Goal: Find specific page/section: Find specific page/section

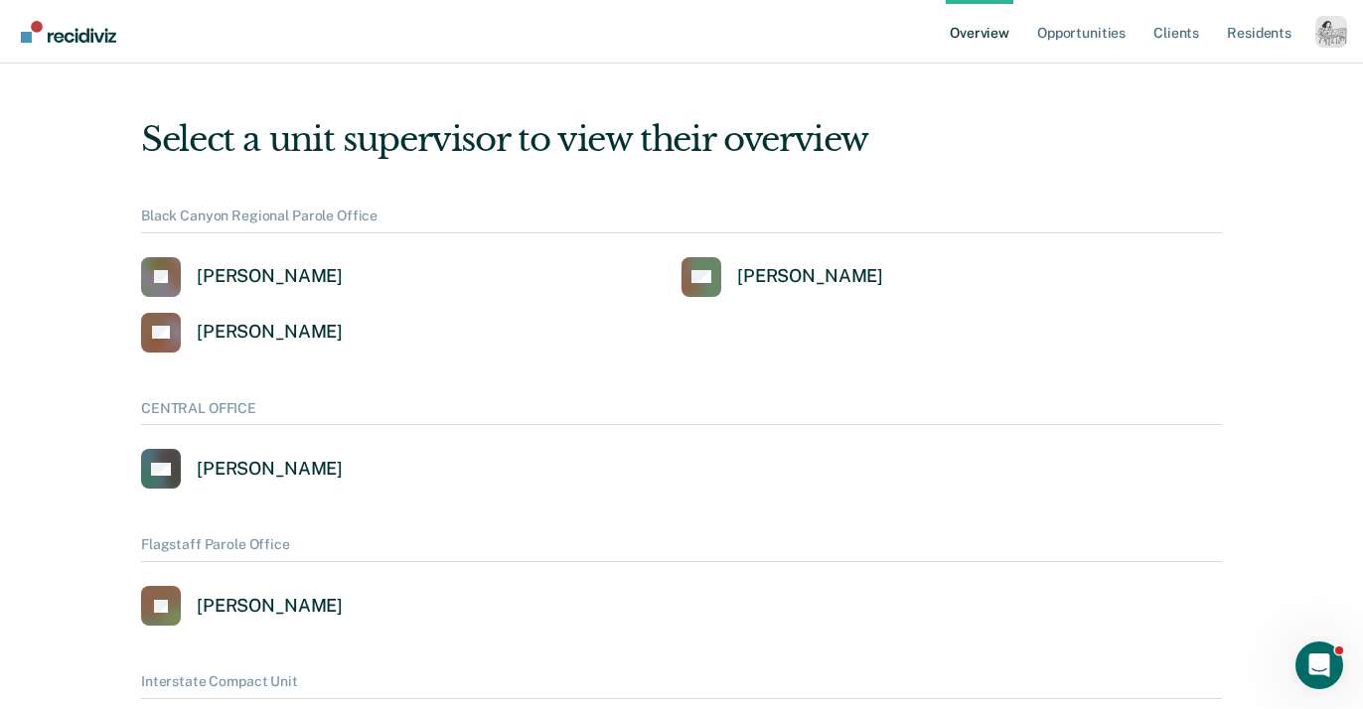
click at [1331, 29] on div "Profile dropdown button" at bounding box center [1331, 32] width 32 height 32
click at [1312, 36] on ul "Overview Opportunities Client s Resident s" at bounding box center [1129, 32] width 369 height 64
click at [1331, 37] on div "Profile dropdown button" at bounding box center [1331, 32] width 32 height 32
click at [1201, 77] on link "Profile" at bounding box center [1251, 80] width 160 height 17
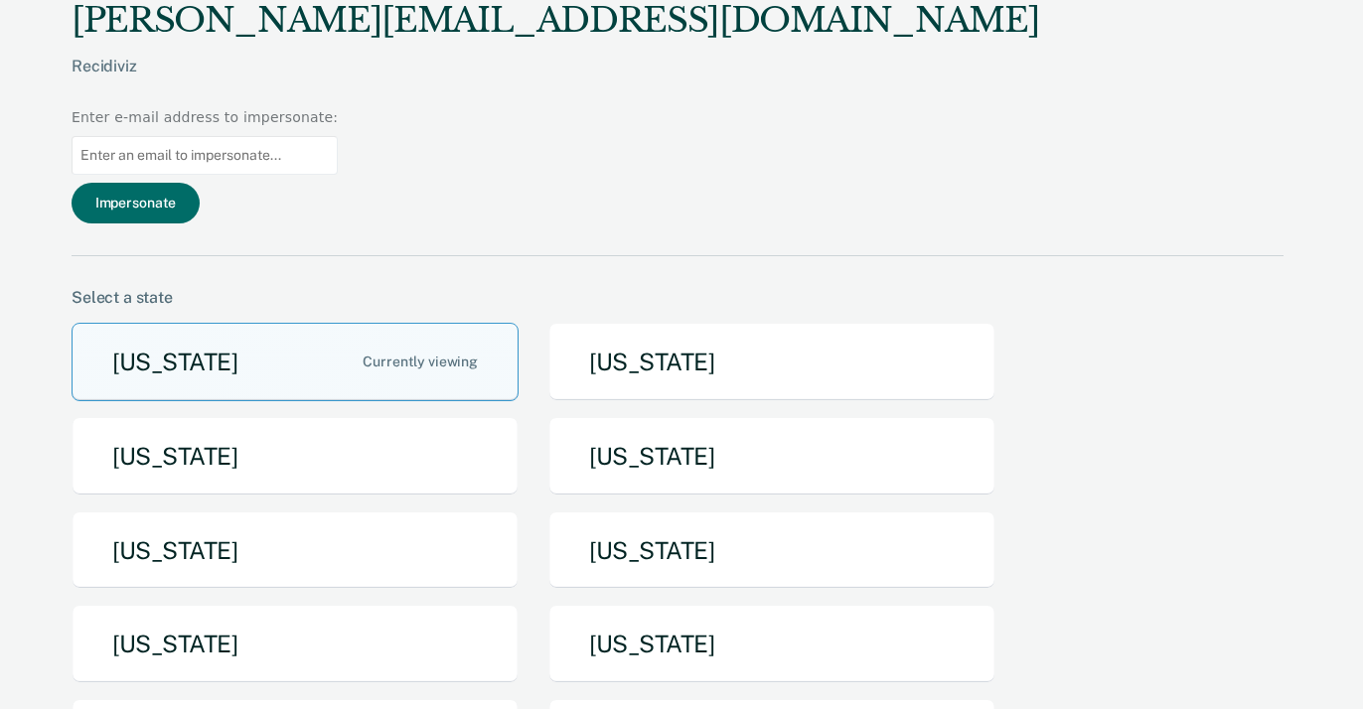
drag, startPoint x: 1212, startPoint y: 41, endPoint x: 1197, endPoint y: 60, distance: 24.0
click at [338, 136] on input at bounding box center [205, 155] width 266 height 39
paste input "[PERSON_NAME][EMAIL_ADDRESS][PERSON_NAME][DOMAIN_NAME]"
type input "[PERSON_NAME][EMAIL_ADDRESS][PERSON_NAME][DOMAIN_NAME]"
click at [200, 183] on button "Impersonate" at bounding box center [136, 203] width 128 height 41
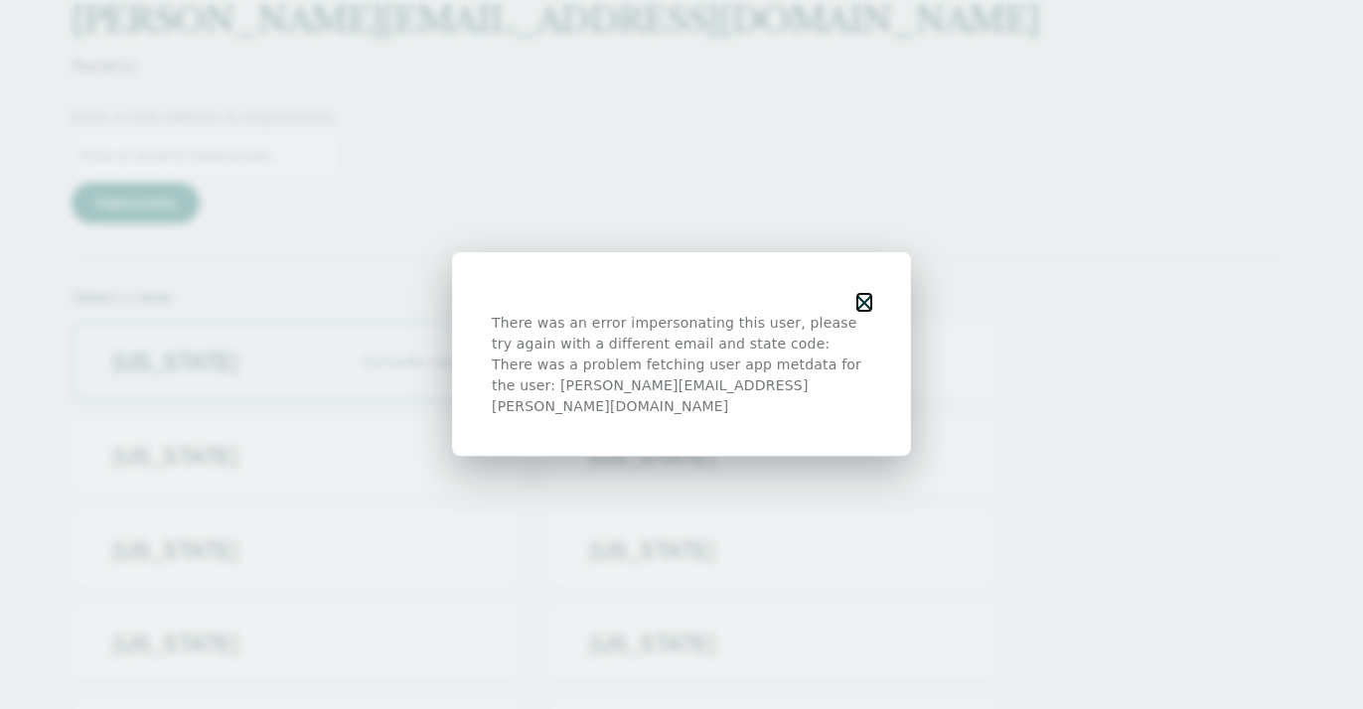
click at [867, 306] on button "button" at bounding box center [864, 302] width 14 height 17
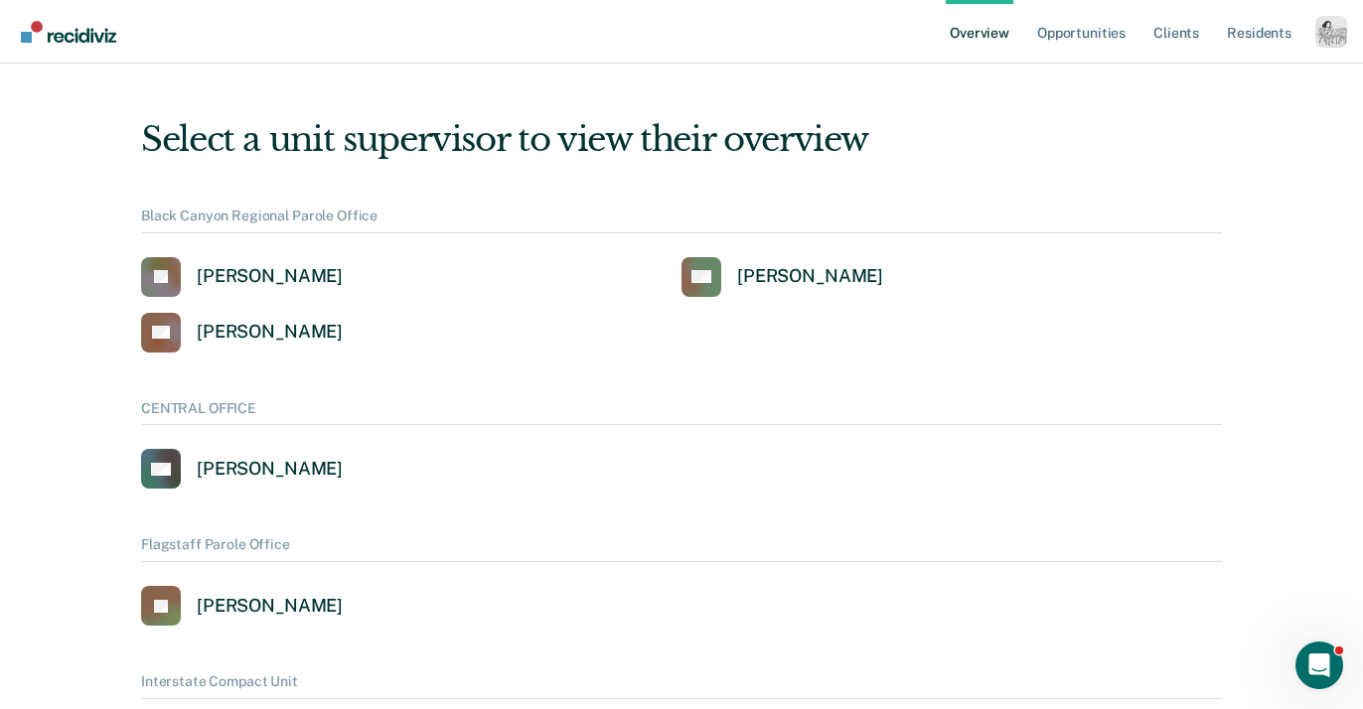
click at [1320, 38] on div "Profile dropdown button" at bounding box center [1331, 32] width 32 height 32
click at [1195, 83] on link "Profile" at bounding box center [1251, 80] width 160 height 17
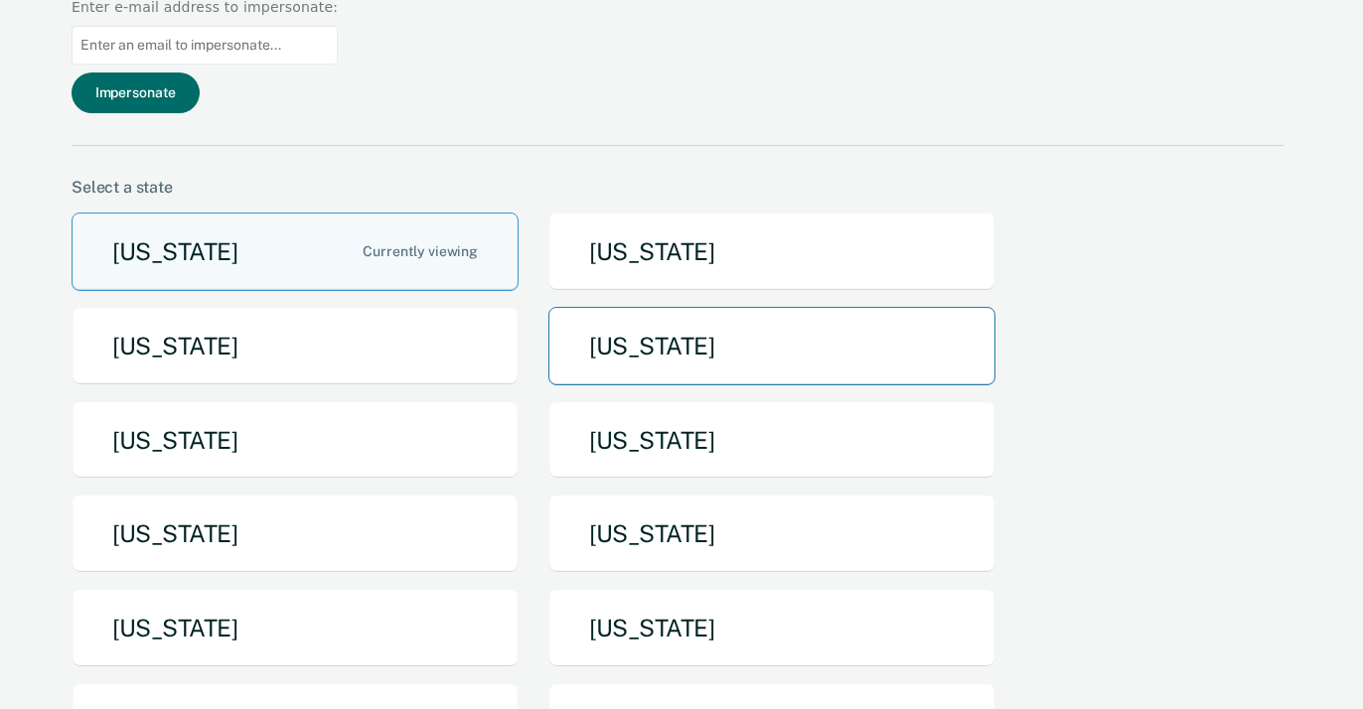
scroll to position [133, 0]
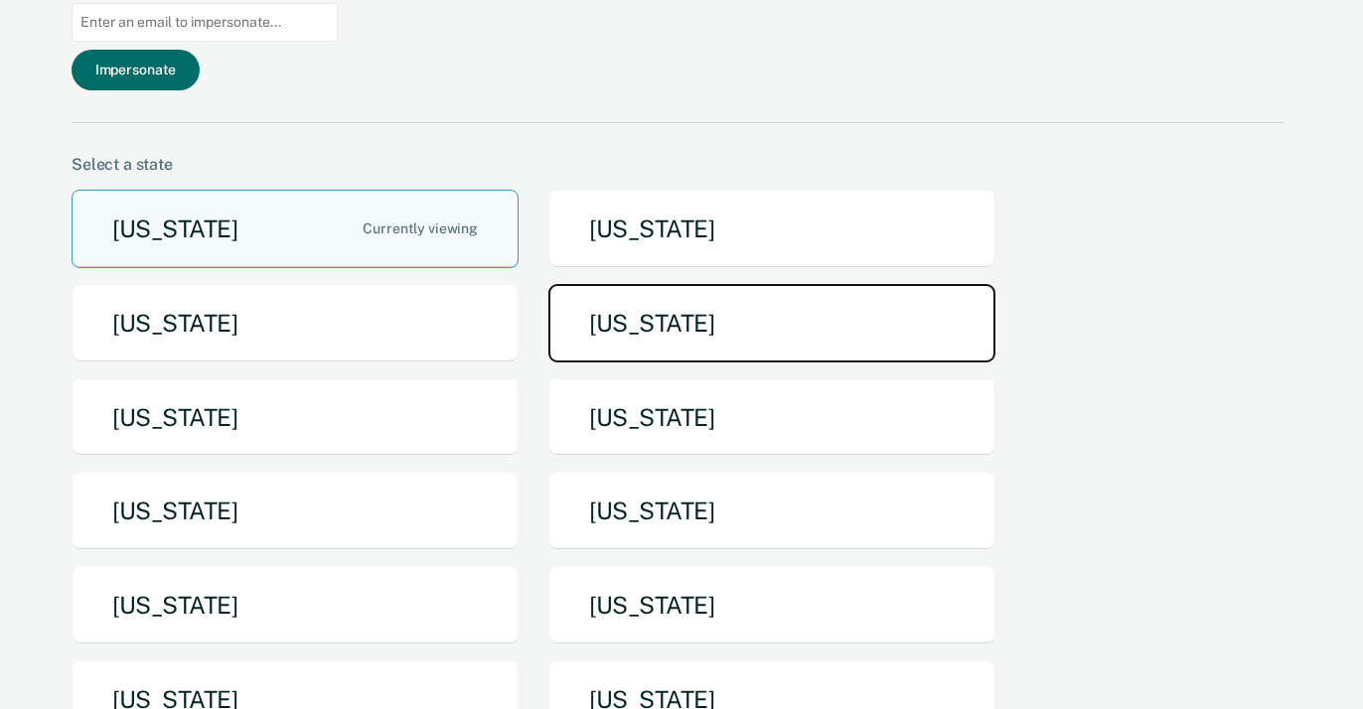
click at [662, 284] on button "[US_STATE]" at bounding box center [771, 323] width 447 height 78
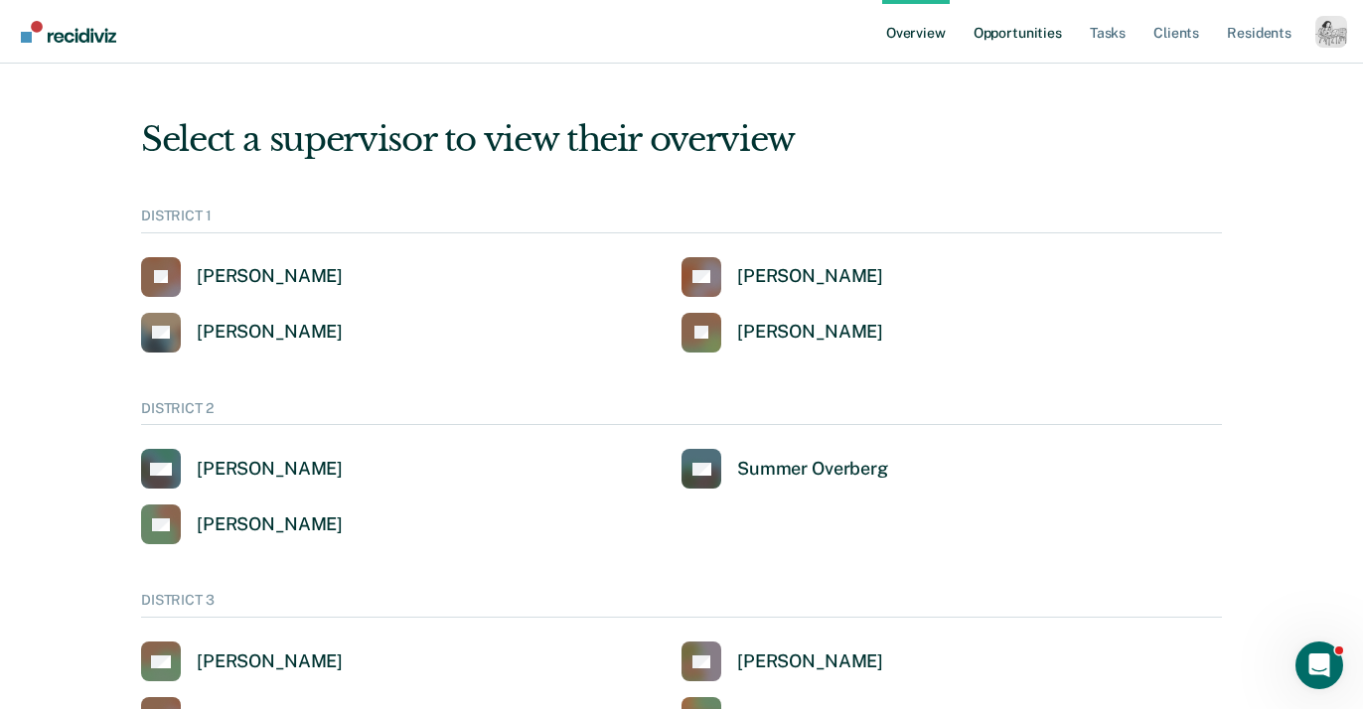
click at [1025, 40] on link "Opportunities" at bounding box center [1017, 32] width 96 height 64
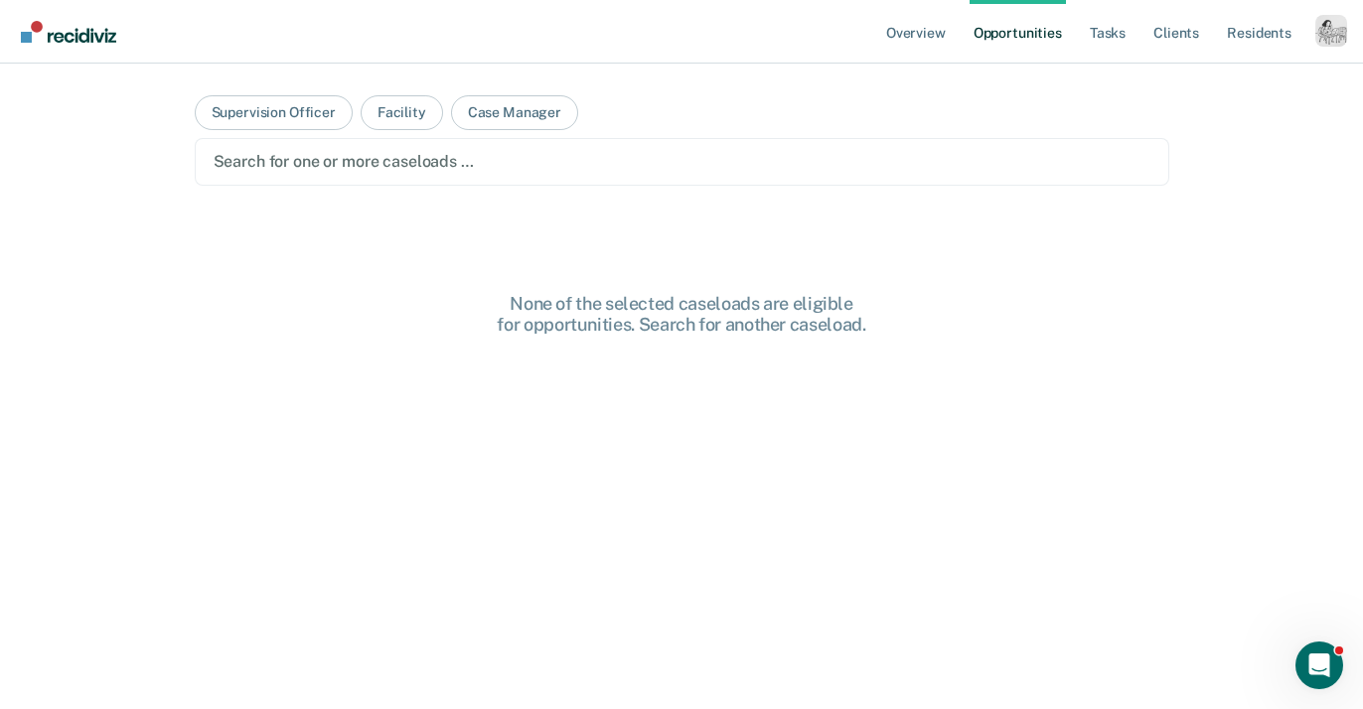
click at [587, 190] on main "Supervision Officer Facility Case Manager Search for one or more caseloads … No…" at bounding box center [682, 363] width 1022 height 598
click at [584, 169] on div at bounding box center [682, 161] width 936 height 23
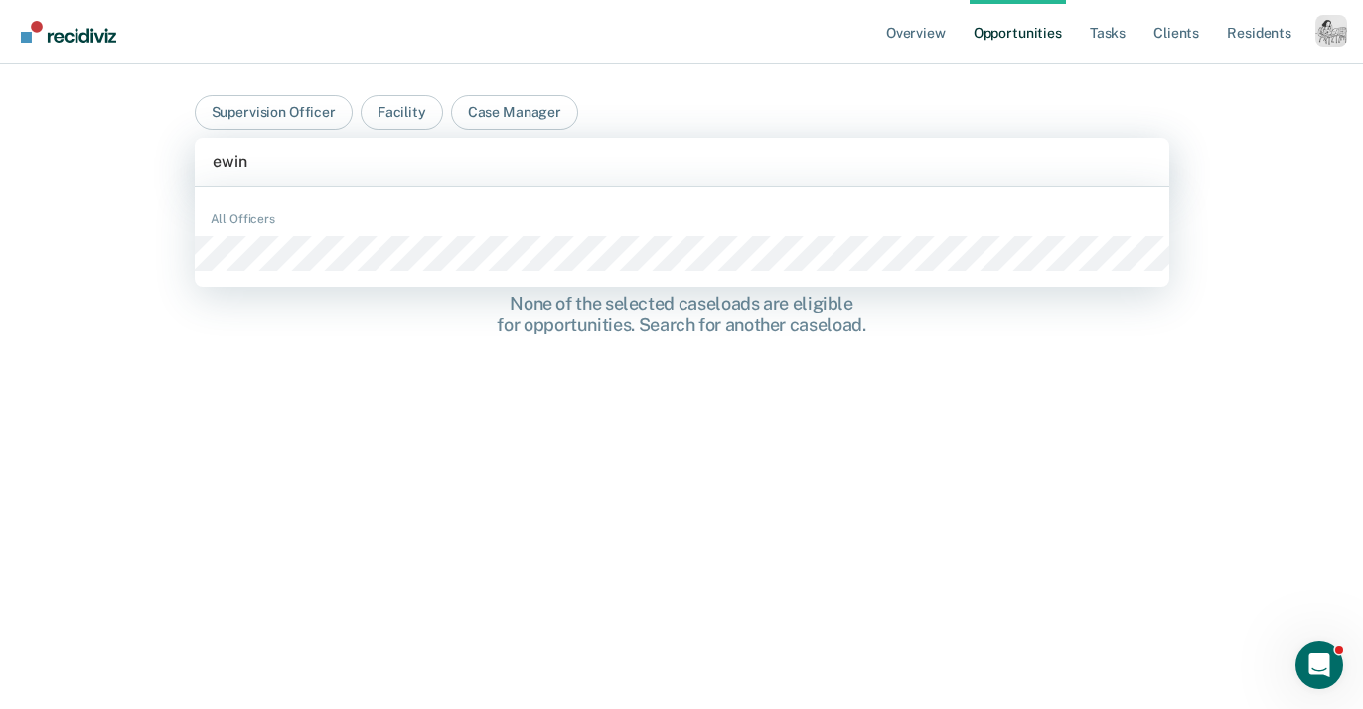
type input "ewing"
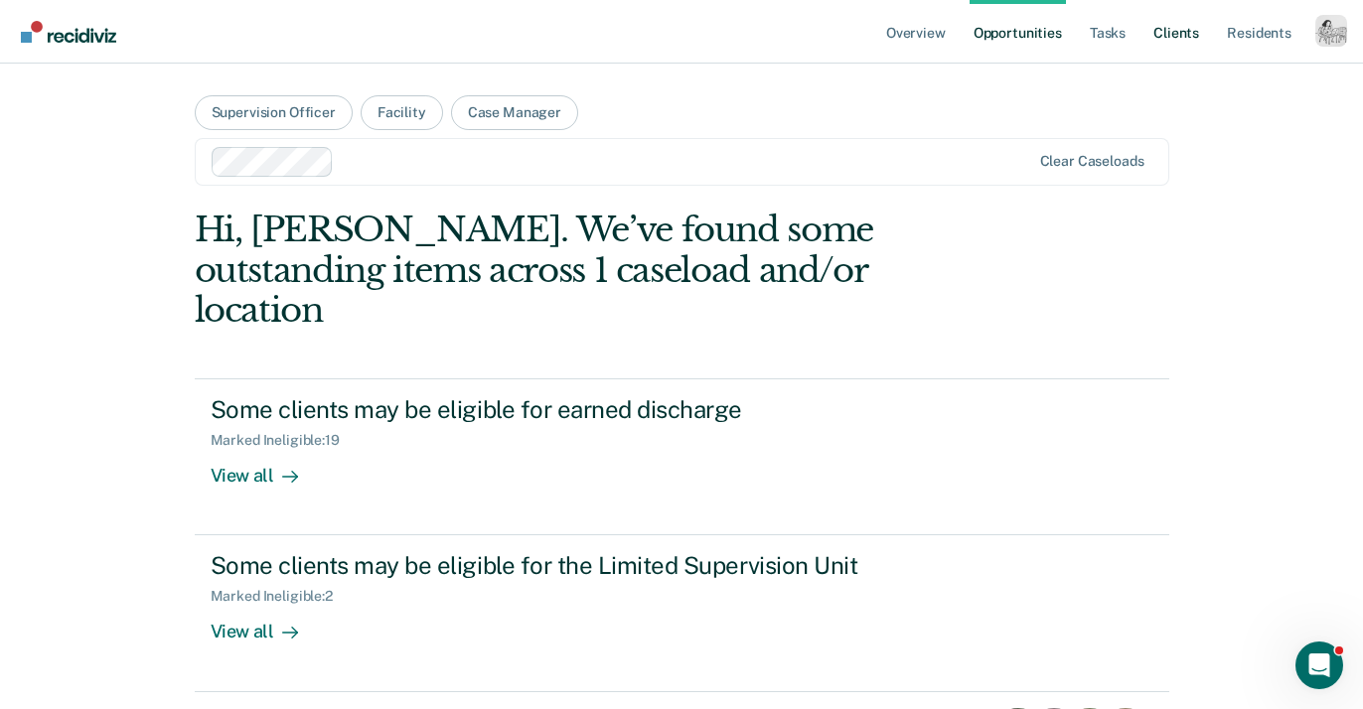
click at [1189, 32] on link "Client s" at bounding box center [1176, 32] width 54 height 64
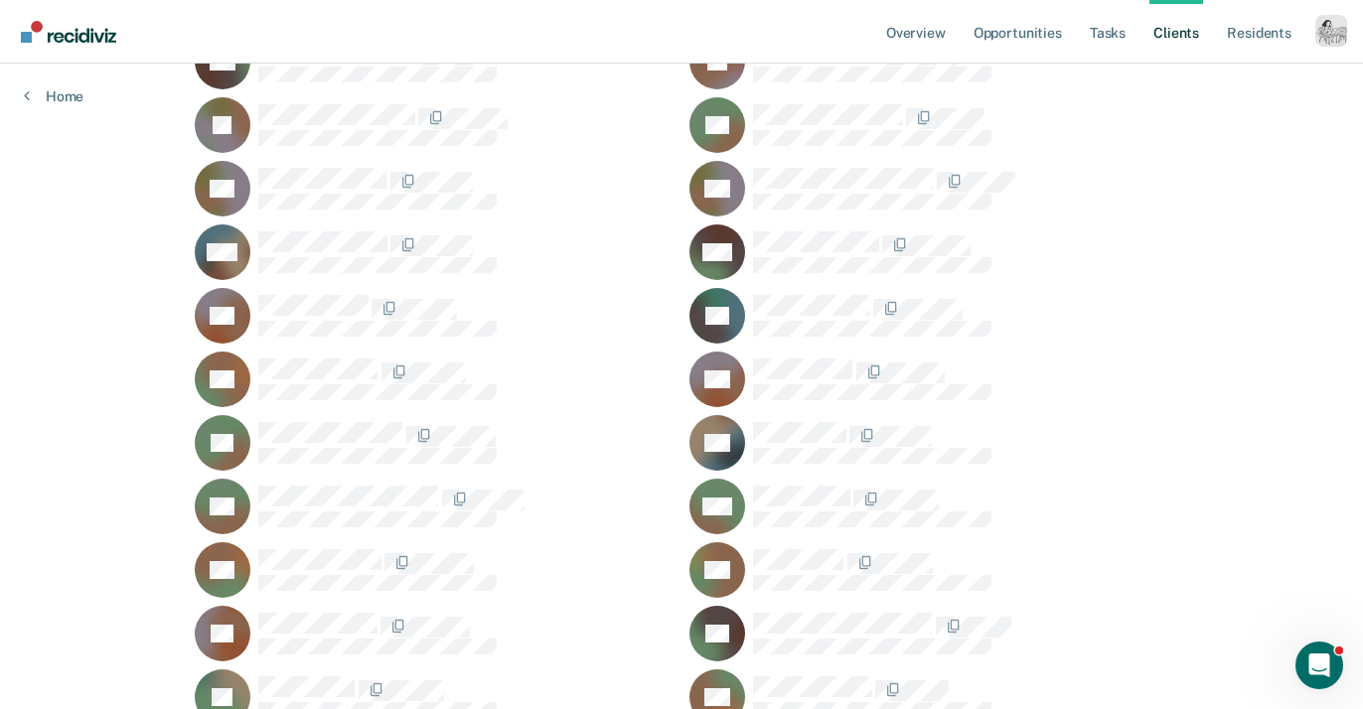
scroll to position [375, 0]
